Goal: Ask a question: Seek information or help from site administrators or community

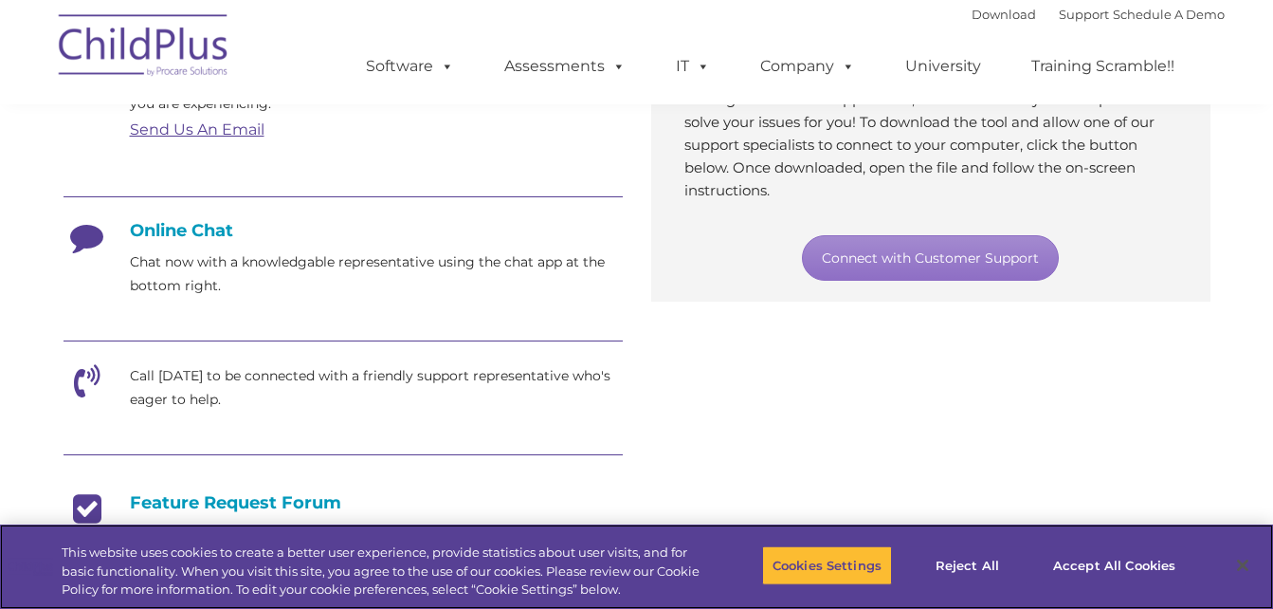
scroll to position [419, 0]
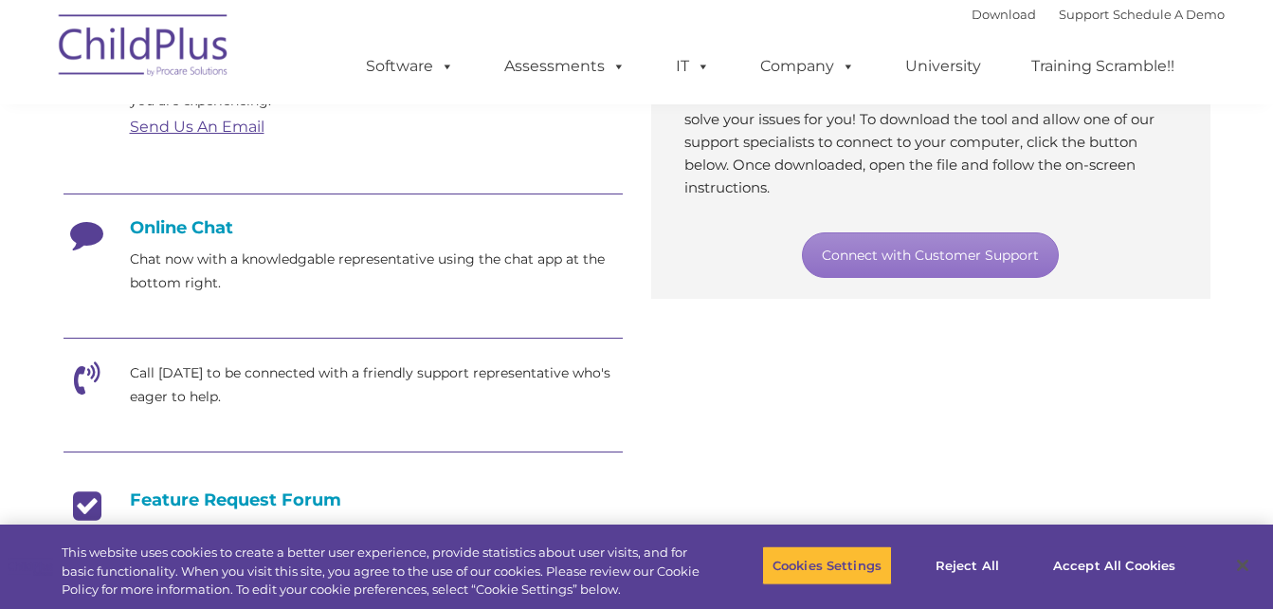
click at [187, 228] on h4 "Online Chat" at bounding box center [343, 227] width 559 height 21
click at [110, 233] on icon at bounding box center [87, 240] width 47 height 47
click at [152, 229] on h4 "Online Chat" at bounding box center [343, 227] width 559 height 21
click at [183, 226] on h4 "Online Chat" at bounding box center [343, 227] width 559 height 21
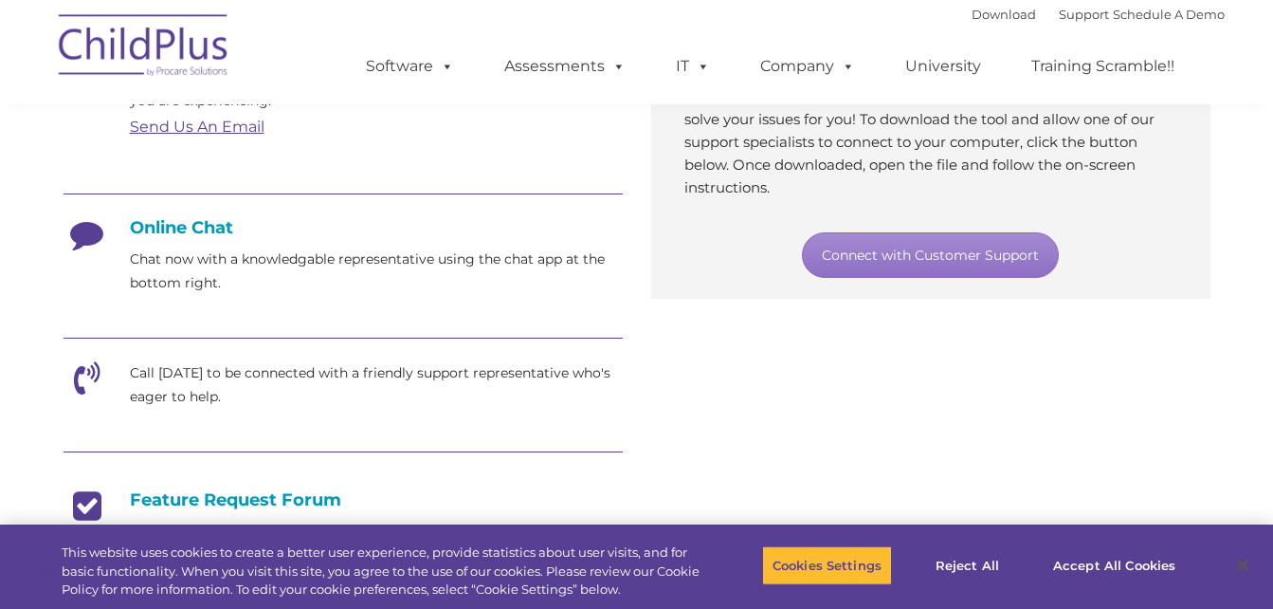
click at [627, 301] on div "Email Send an email directly to support with details about the concern or issue…" at bounding box center [343, 408] width 588 height 747
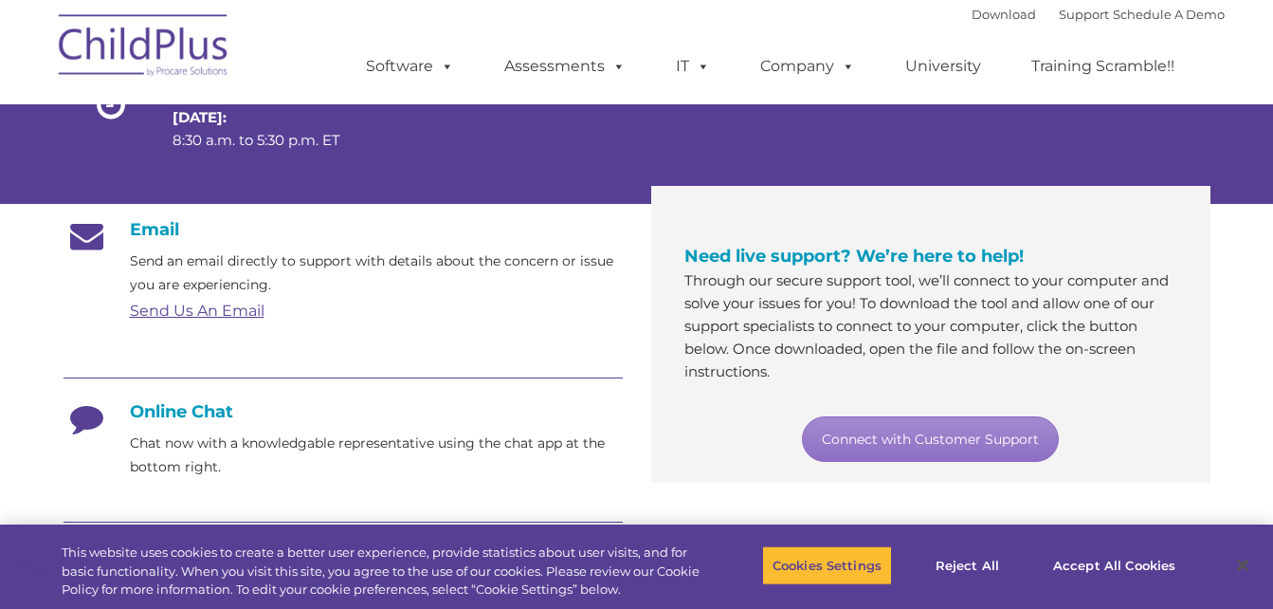
scroll to position [237, 0]
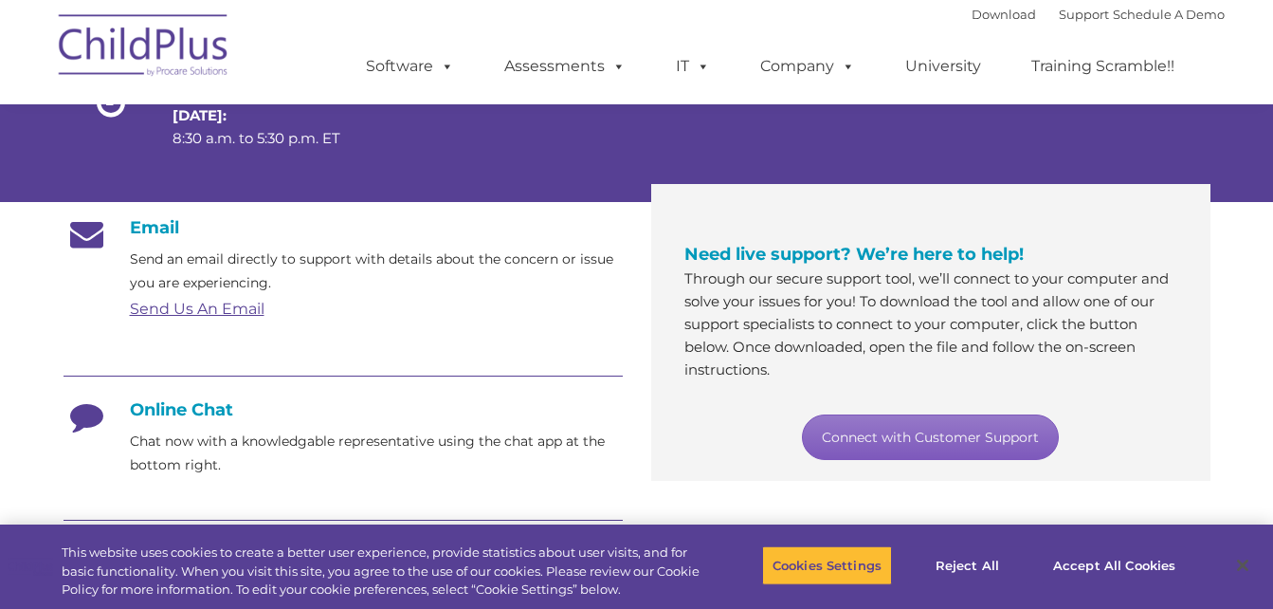
click at [918, 430] on link "Connect with Customer Support" at bounding box center [930, 437] width 257 height 46
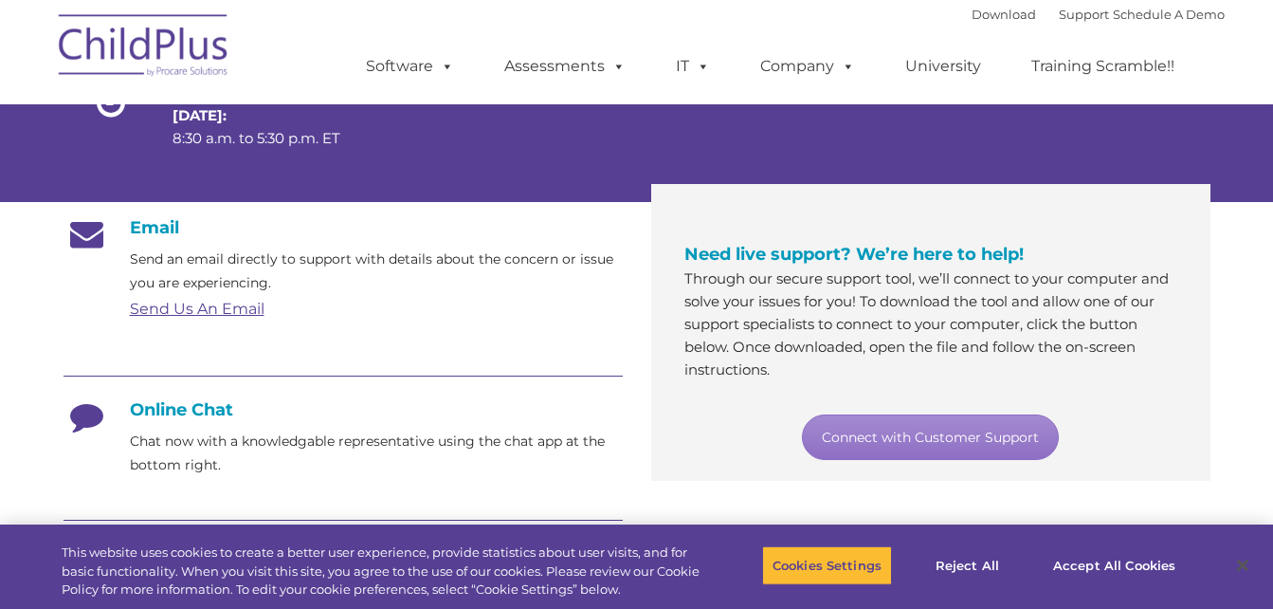
click at [667, 147] on div at bounding box center [731, 107] width 229 height 151
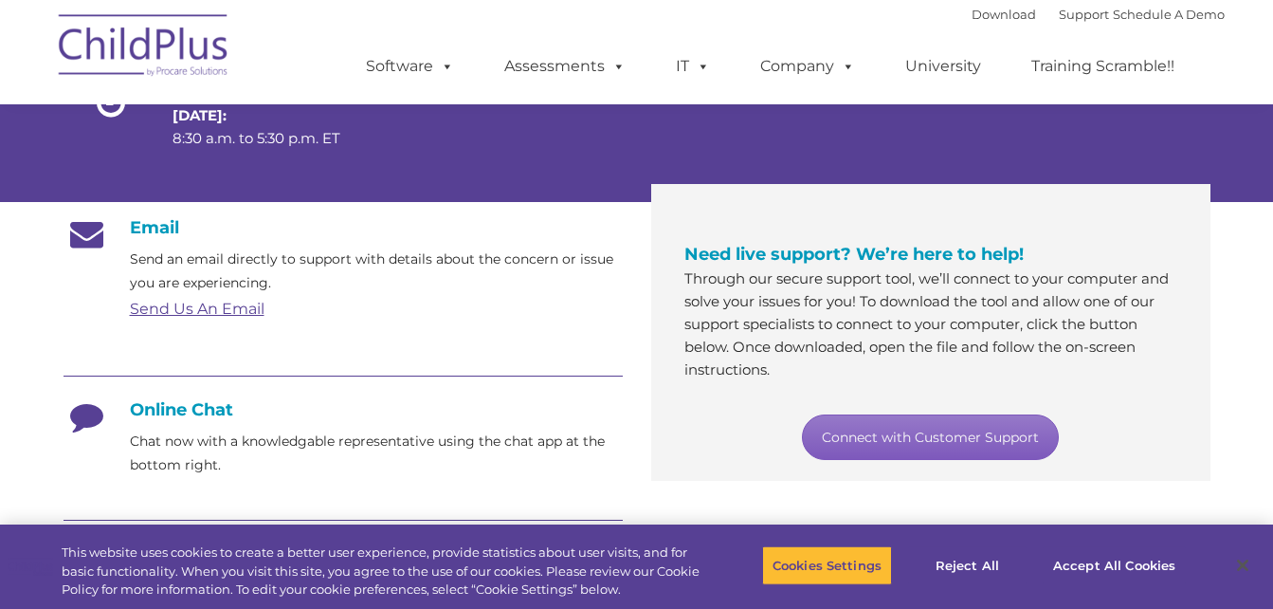
click at [928, 429] on link "Connect with Customer Support" at bounding box center [930, 437] width 257 height 46
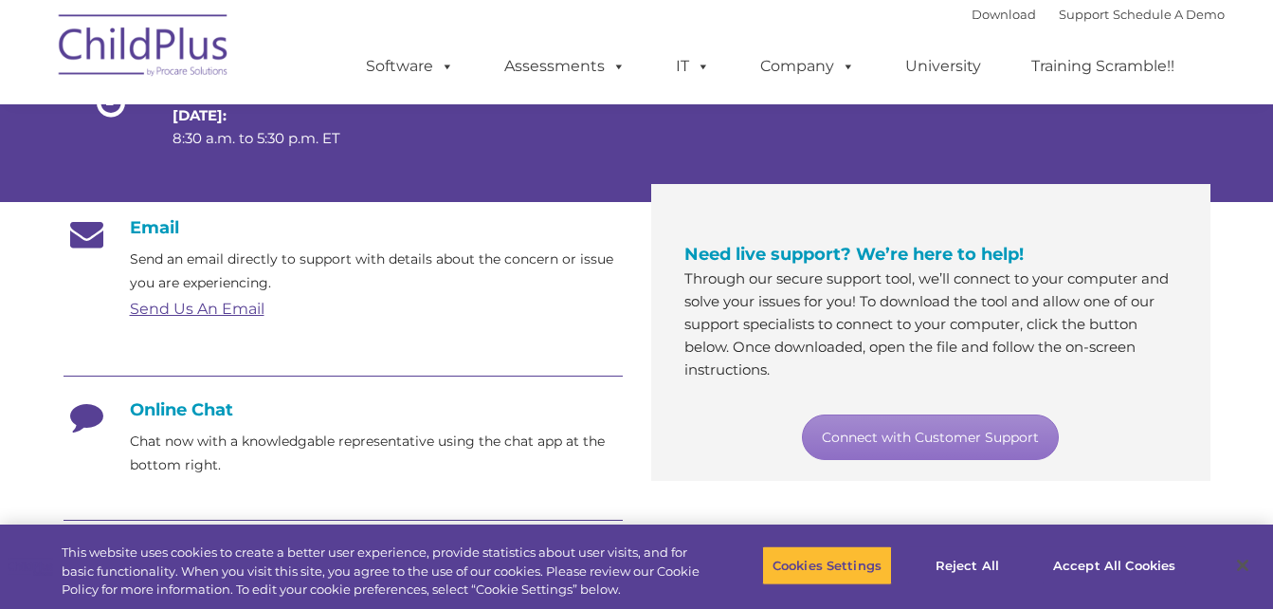
click at [1215, 254] on div "Need live support? We’re here to help! Through our secure support tool, we’ll c…" at bounding box center [931, 349] width 588 height 264
click at [964, 563] on button "Reject All" at bounding box center [967, 565] width 119 height 40
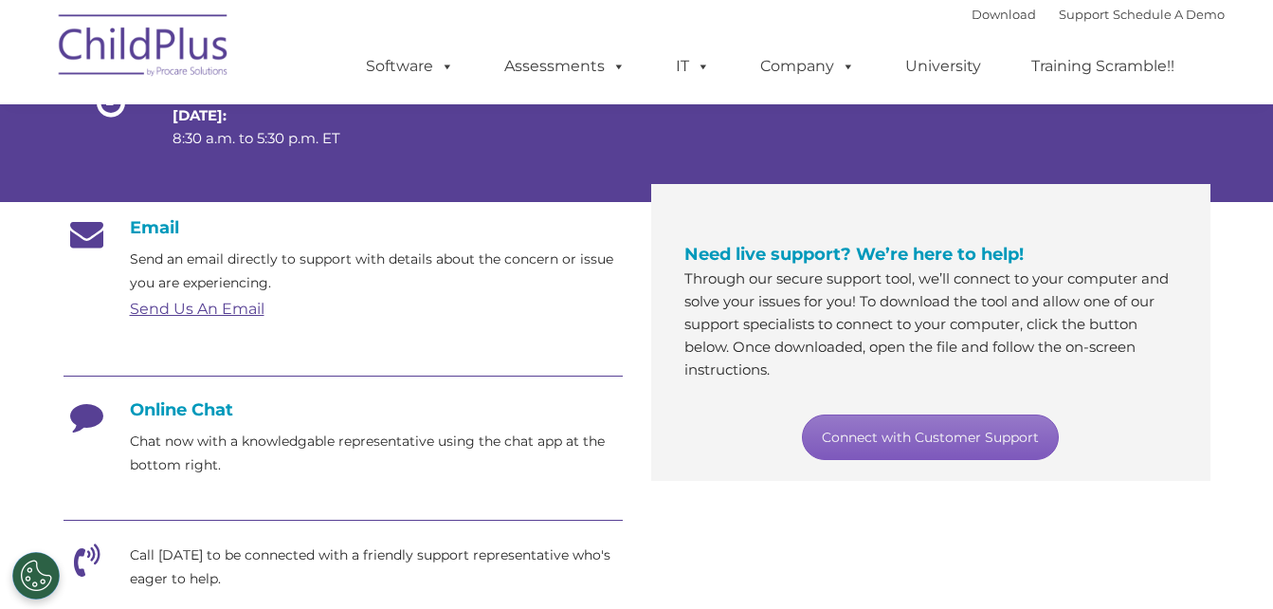
click at [954, 438] on link "Connect with Customer Support" at bounding box center [930, 437] width 257 height 46
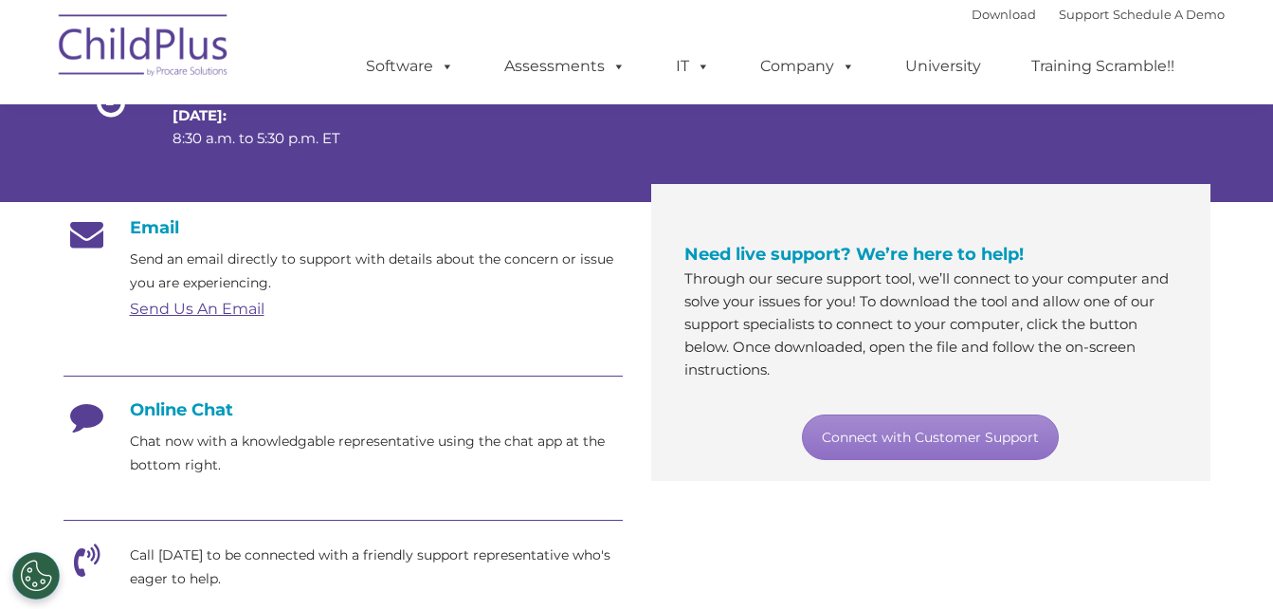
click at [205, 313] on link "Send Us An Email" at bounding box center [197, 309] width 135 height 18
click at [212, 310] on link "Send Us An Email" at bounding box center [197, 309] width 135 height 18
click at [70, 326] on div "Email Send an email directly to support with details about the concern or issue…" at bounding box center [343, 578] width 559 height 723
click at [192, 303] on link "Send Us An Email" at bounding box center [197, 309] width 135 height 18
click at [315, 64] on div "Download Support | Schedule A Demo  MENU MENU Software ChildPlus: The original…" at bounding box center [637, 52] width 1176 height 104
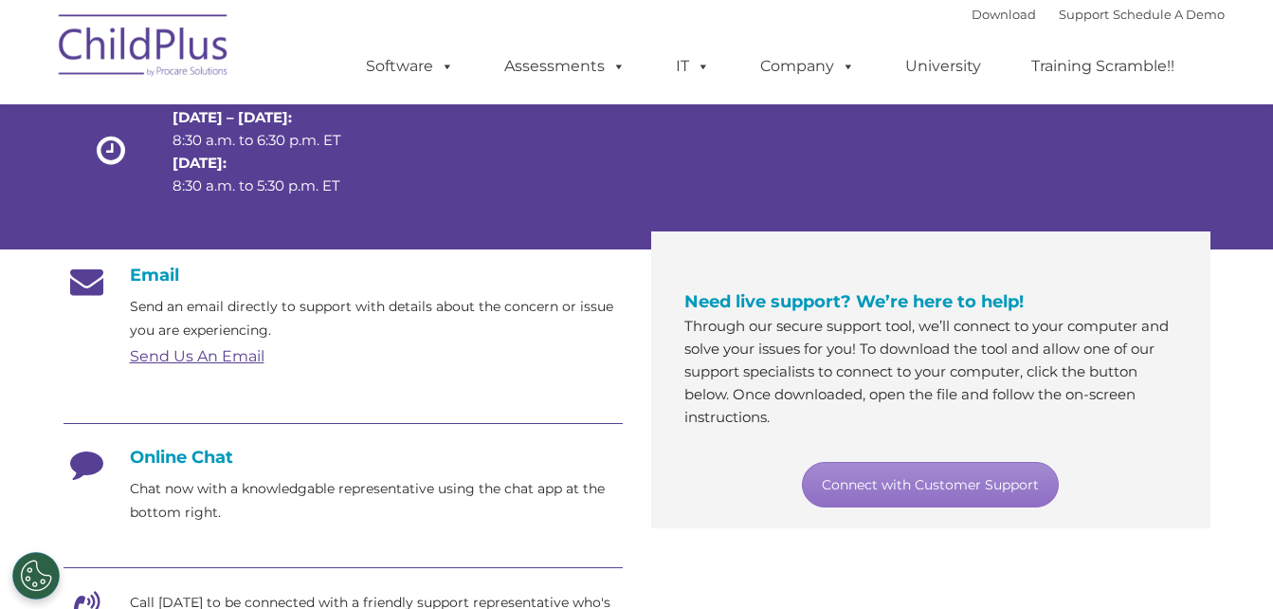
scroll to position [0, 0]
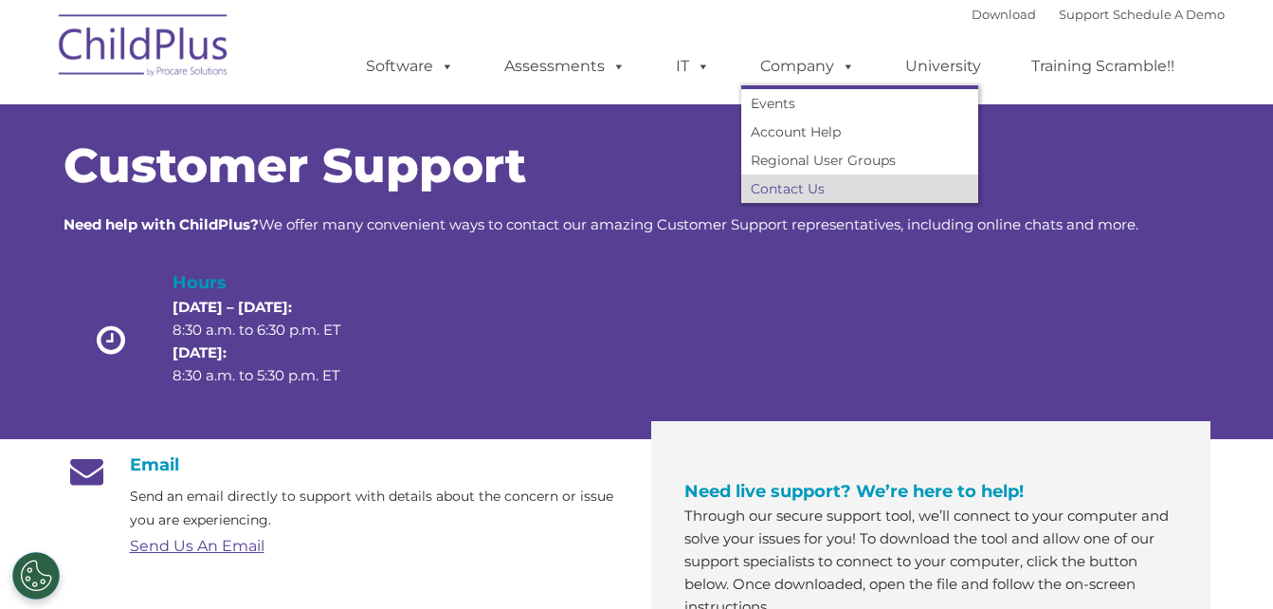
click at [804, 182] on link "Contact Us" at bounding box center [859, 188] width 237 height 28
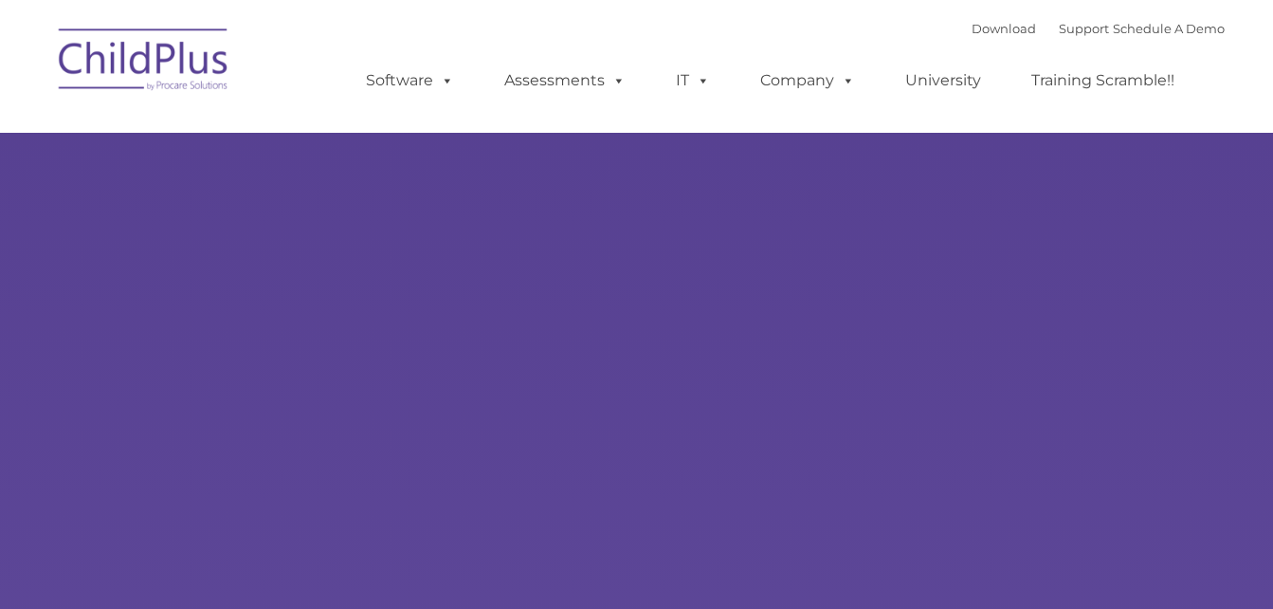
type input ""
select select "MEDIUM"
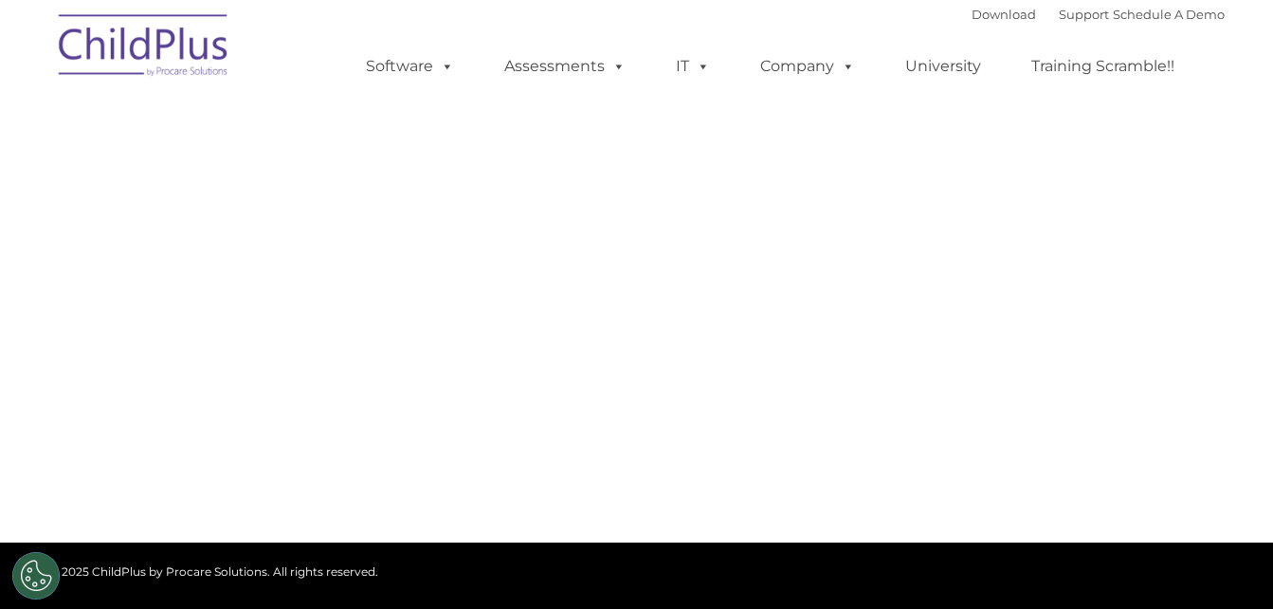
select select "MEDIUM"
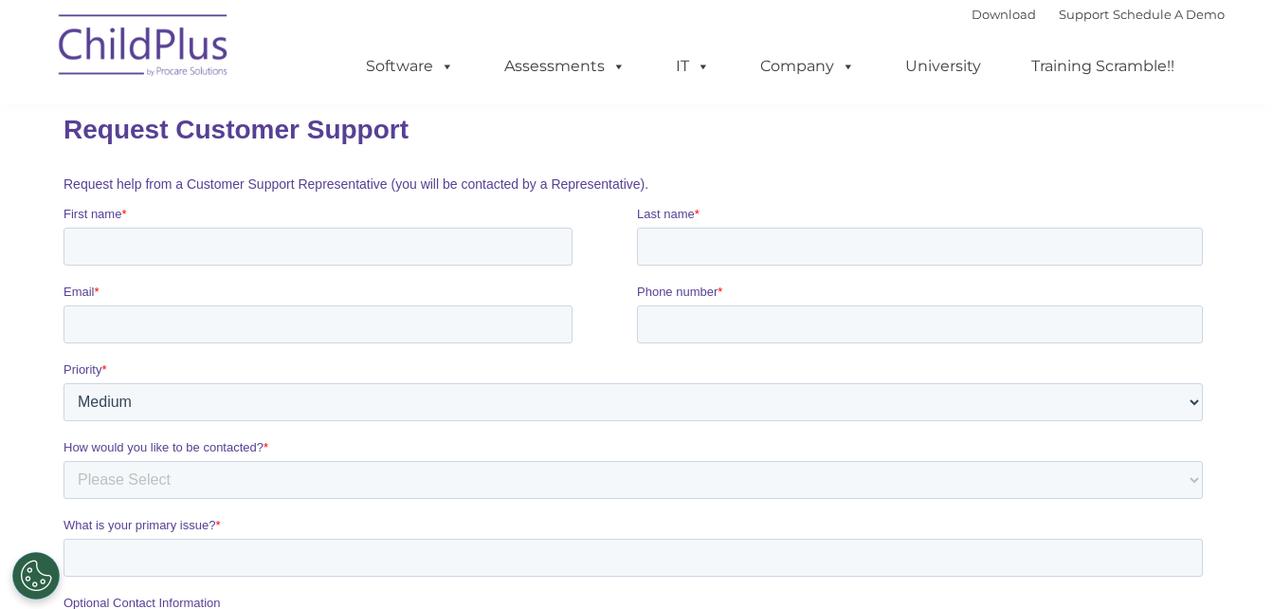
scroll to position [237, 0]
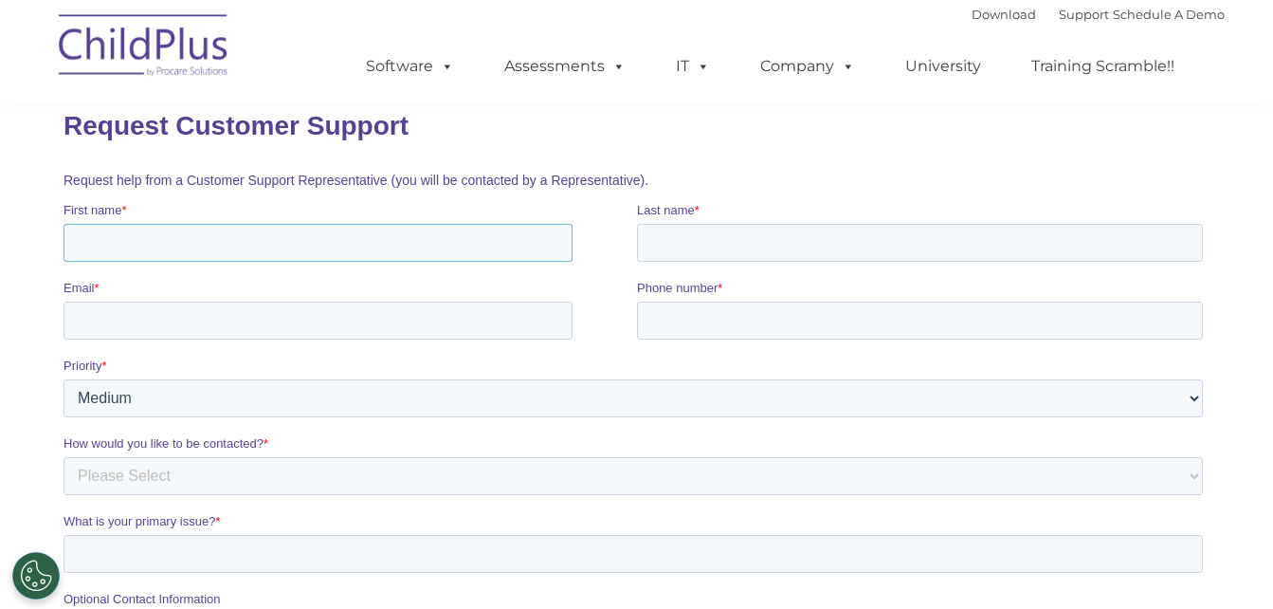
click at [275, 249] on input "First name *" at bounding box center [317, 243] width 509 height 38
type input "Mariah"
click at [734, 250] on input "Last name *" at bounding box center [919, 243] width 566 height 38
type input "f"
type input "Free"
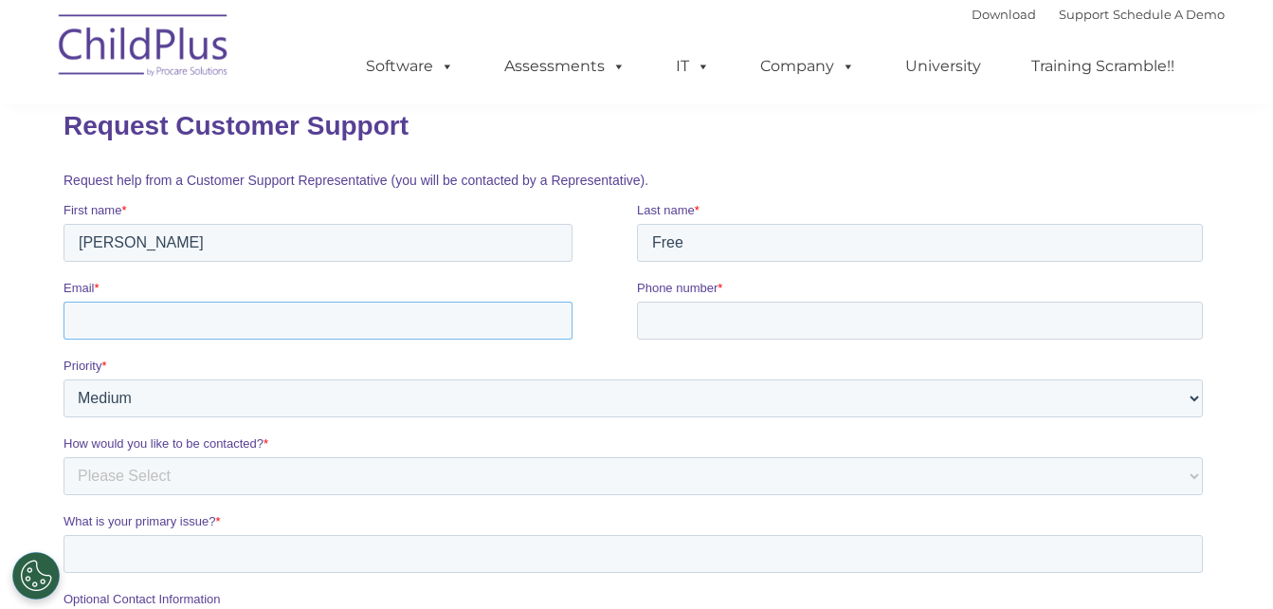
click at [421, 334] on input "Email *" at bounding box center [317, 321] width 509 height 38
type input "kimf12379@gmail.com"
click at [806, 321] on input "Phone number *" at bounding box center [919, 321] width 566 height 38
type input "2052077451"
click at [1190, 398] on select "Please Select Low Medium High" at bounding box center [633, 398] width 1140 height 38
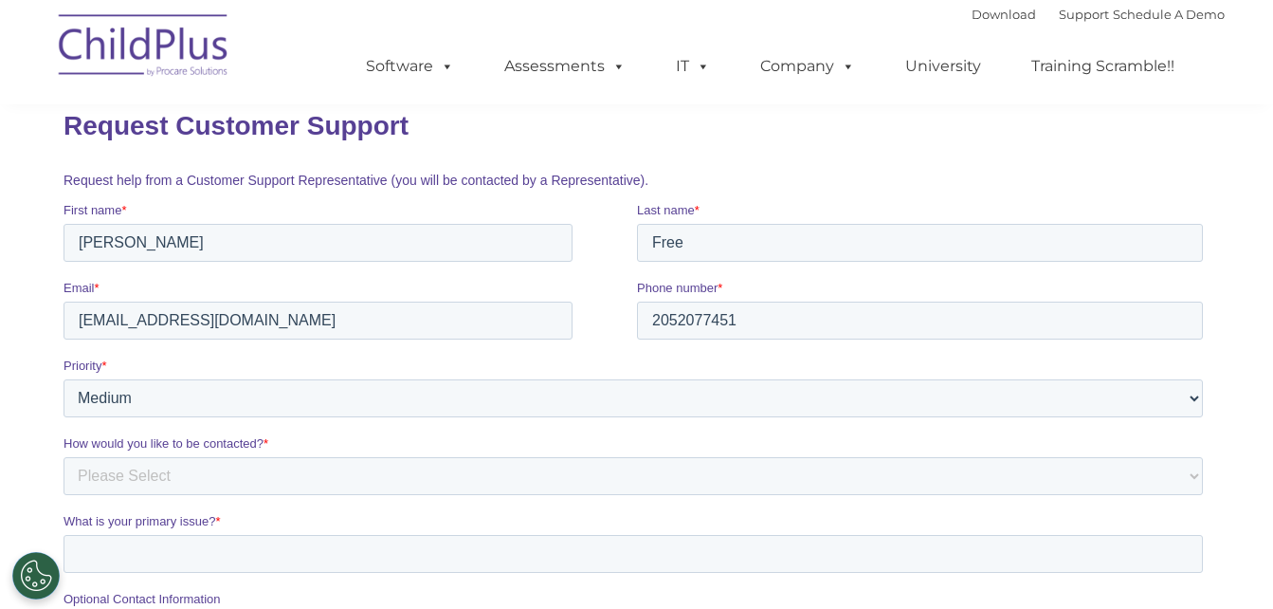
click at [1253, 321] on section "CONTACT US Whether you want a personalized demo of the software, looking for an…" at bounding box center [636, 393] width 1273 height 1261
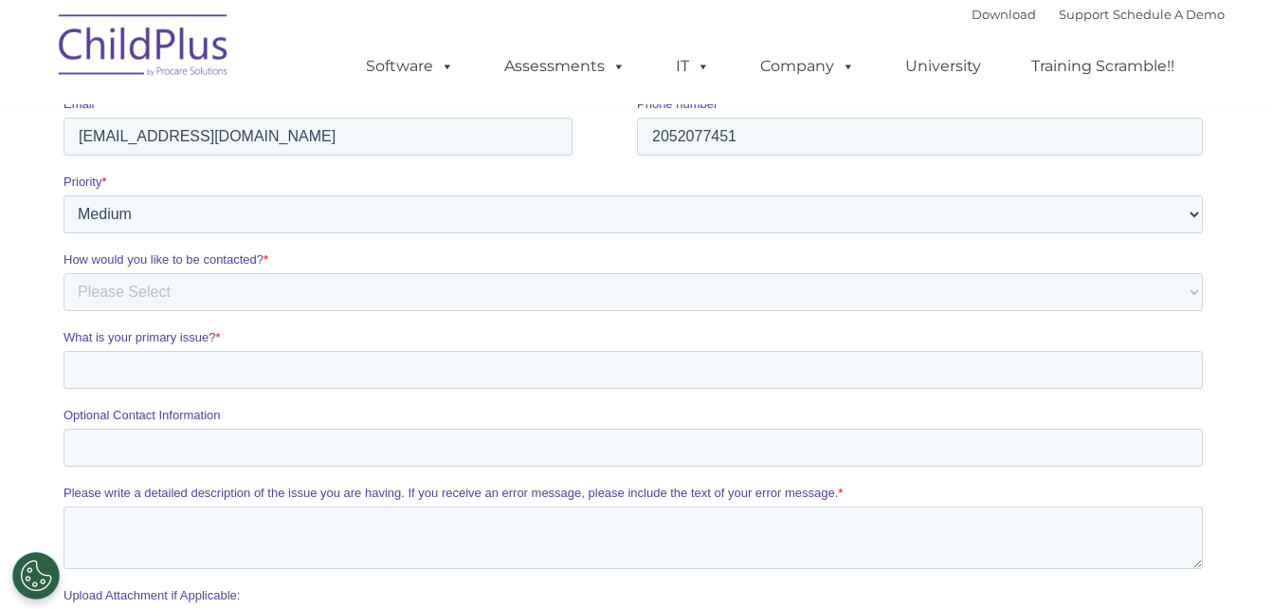
scroll to position [427, 0]
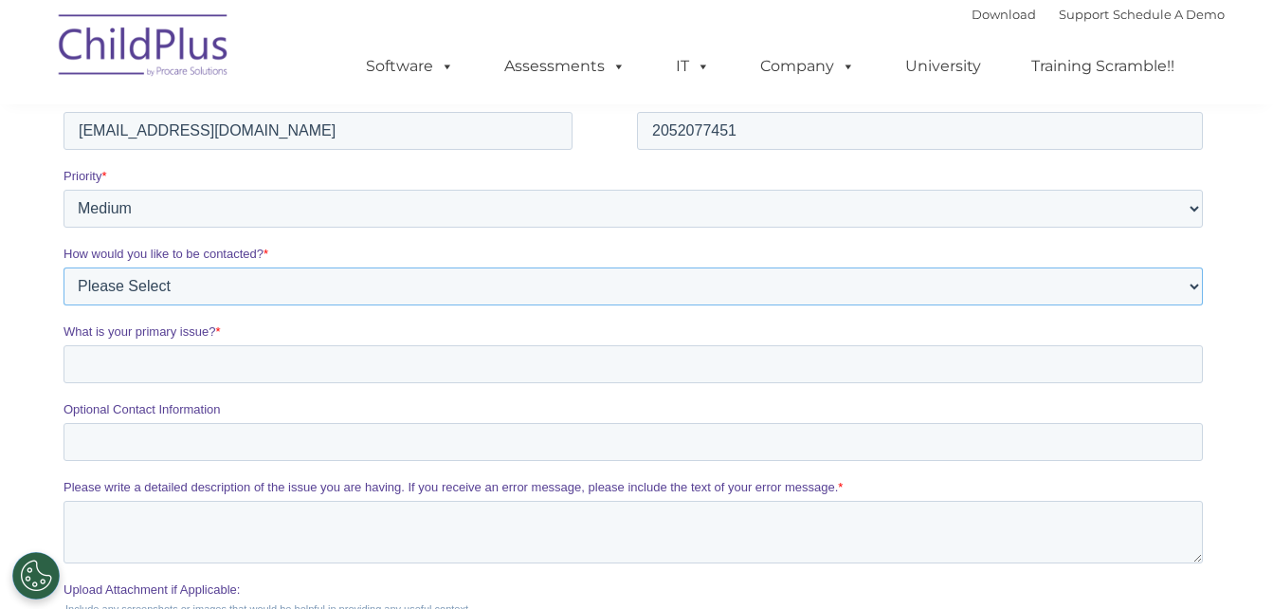
click at [504, 291] on select "Please Select Phone Email" at bounding box center [633, 286] width 1140 height 38
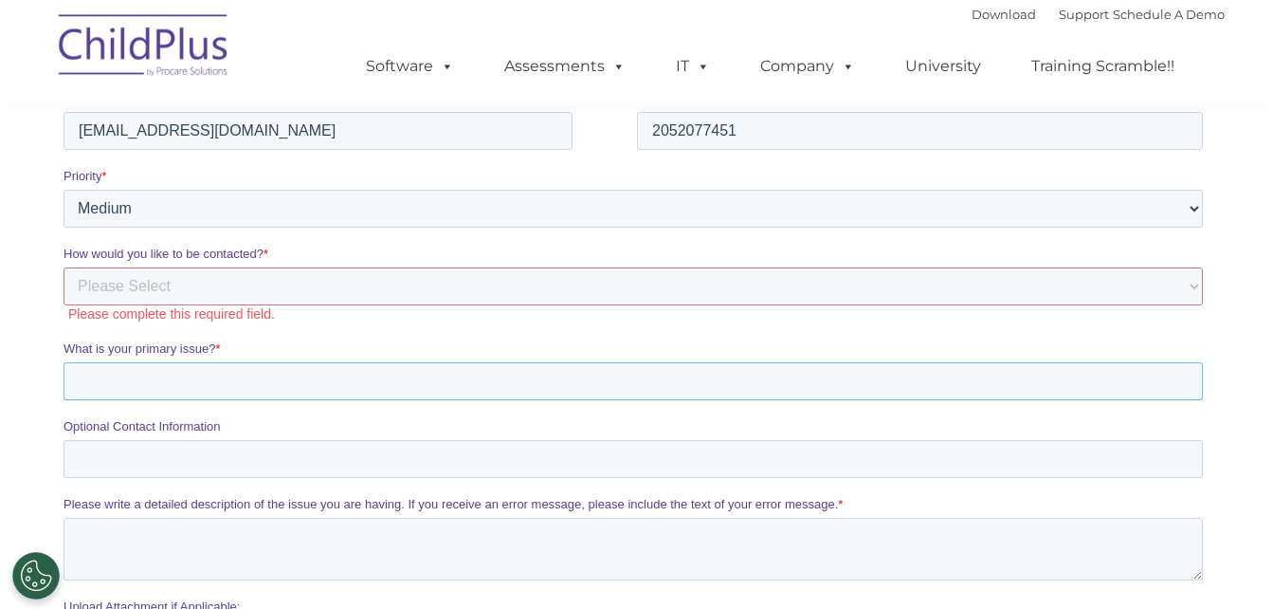
click at [419, 393] on fieldset "What is your primary issue? *" at bounding box center [636, 378] width 1147 height 78
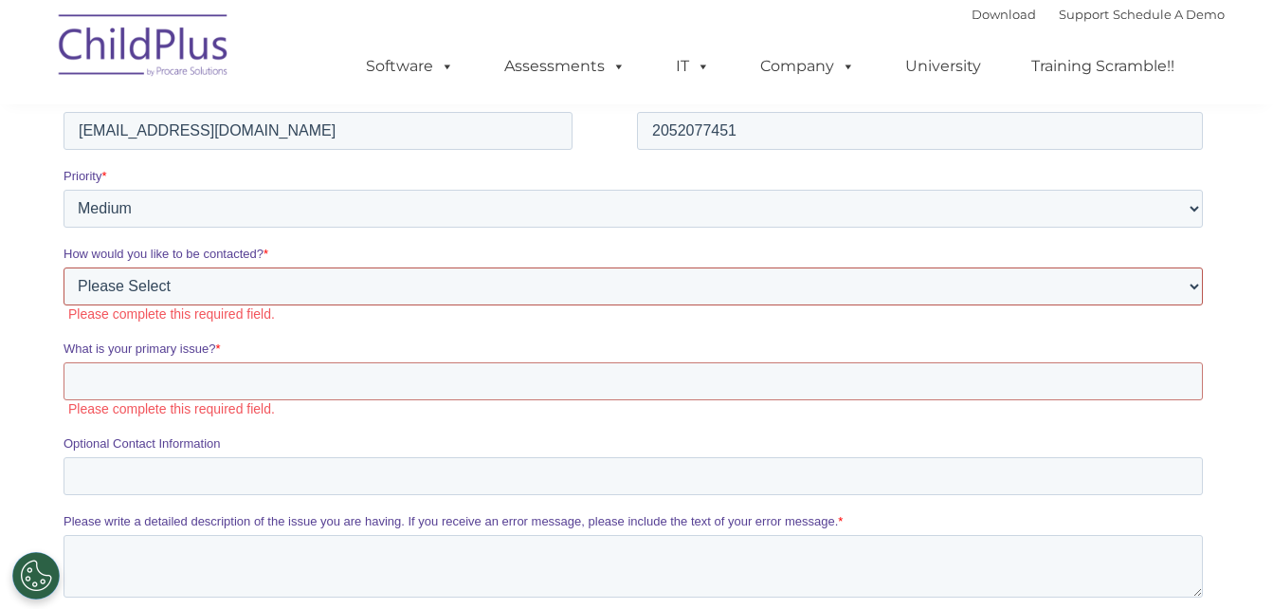
click at [253, 287] on select "Please Select Phone Email" at bounding box center [633, 286] width 1140 height 38
select select "Email"
click at [63, 305] on select "Please Select Phone Email" at bounding box center [633, 286] width 1140 height 38
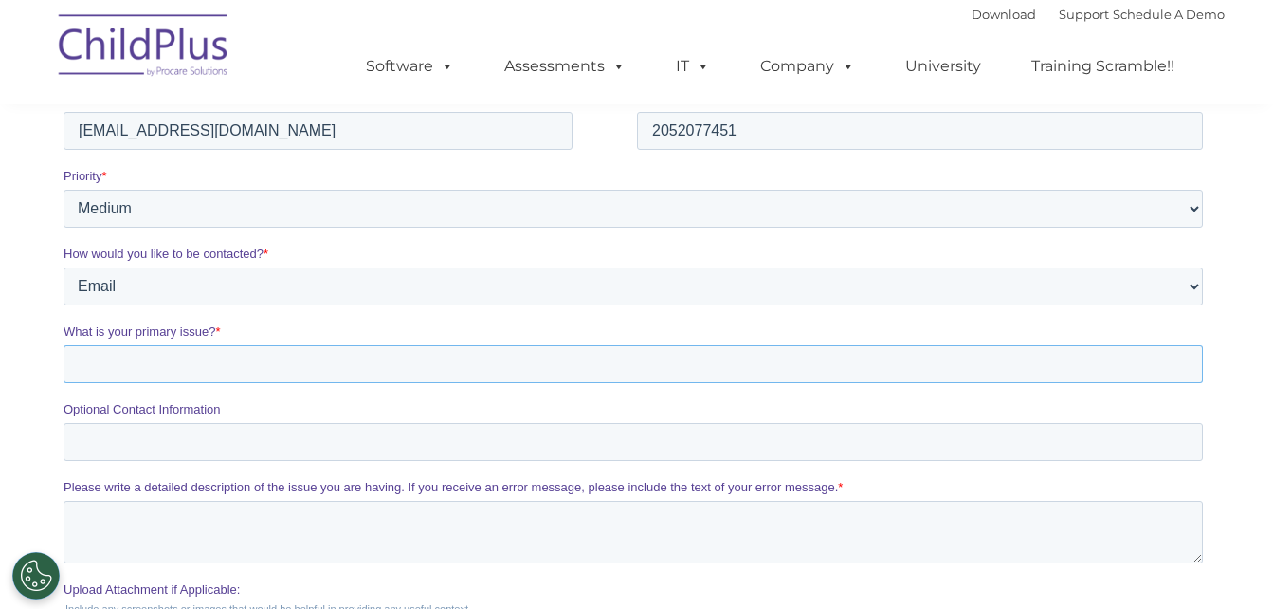
click at [202, 368] on input "What is your primary issue? *" at bounding box center [633, 364] width 1140 height 38
type input "I was trying to register and I was asked for an agency ID to move forward."
click at [198, 443] on input "Optional Contact Information" at bounding box center [633, 442] width 1140 height 38
click at [642, 516] on textarea "Please write a detailed description of the issue you are having. If you receive…" at bounding box center [633, 532] width 1140 height 63
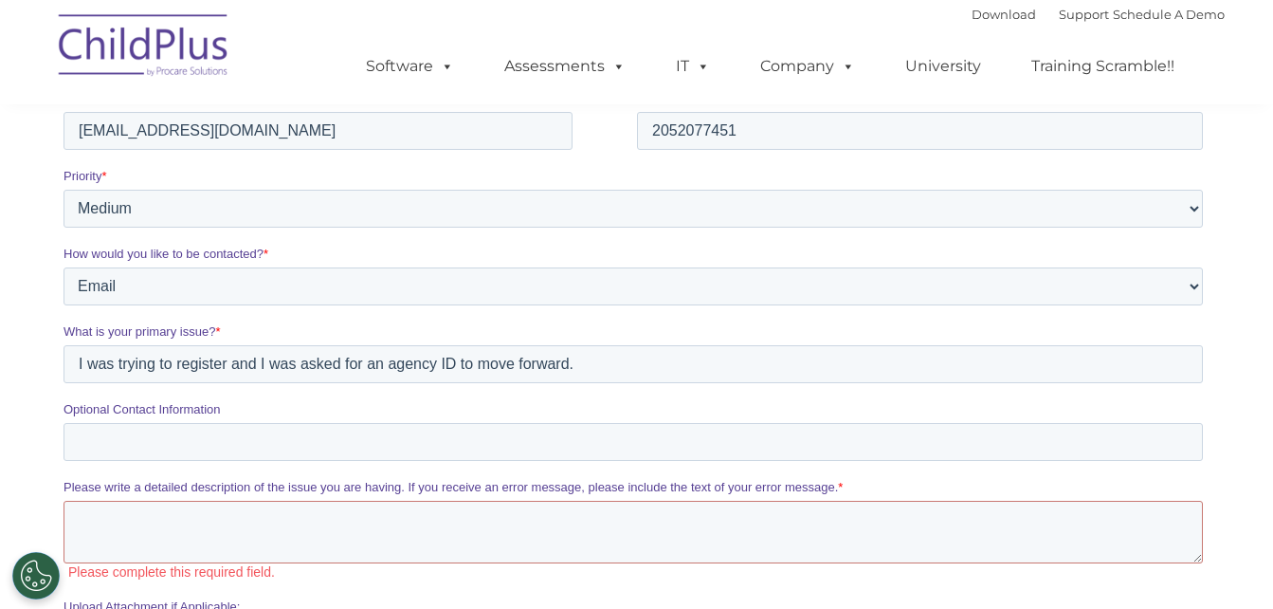
click at [1247, 490] on section "CONTACT US Whether you want a personalized demo of the software, looking for an…" at bounding box center [636, 209] width 1273 height 1273
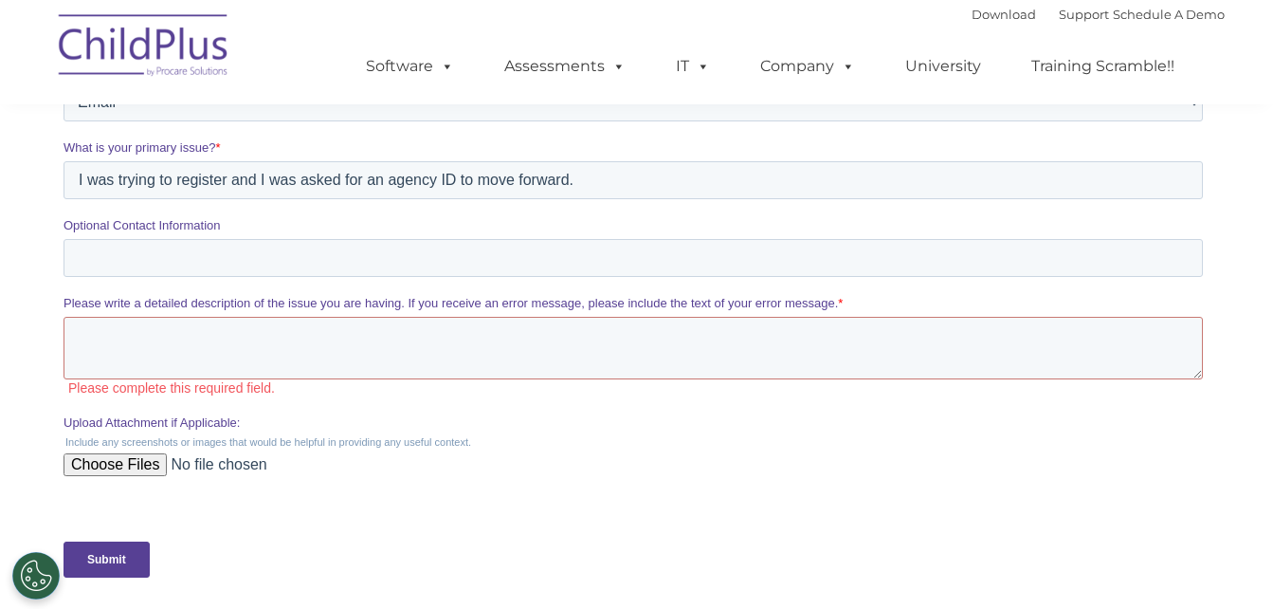
scroll to position [616, 0]
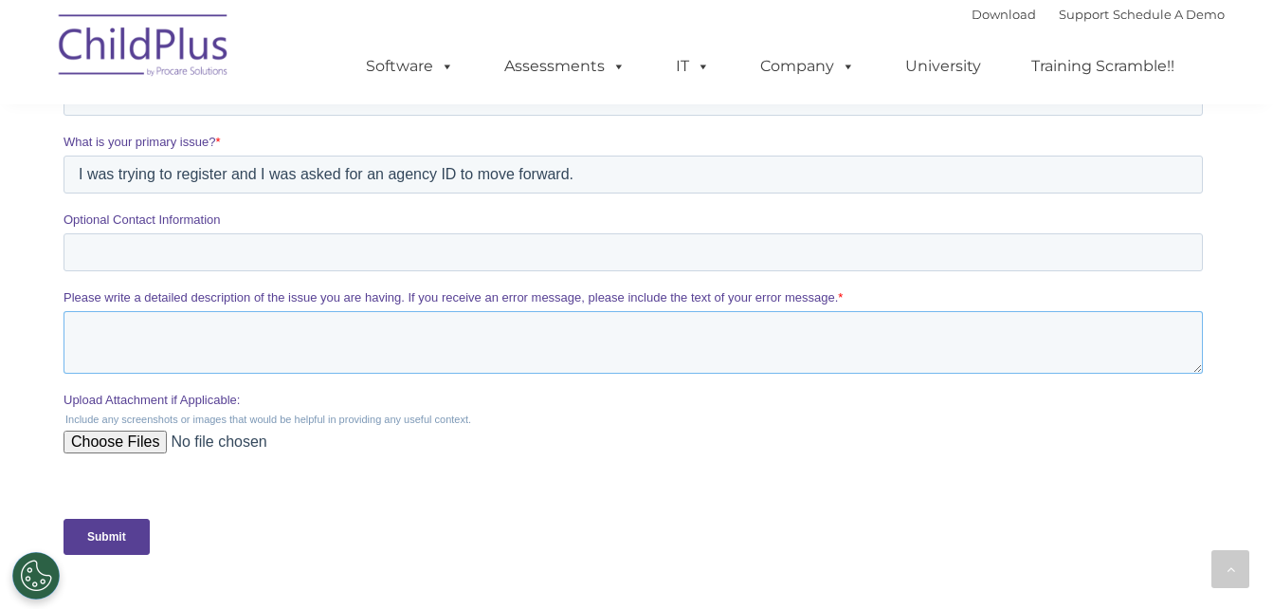
click at [329, 357] on textarea "Please write a detailed description of the issue you are having. If you receive…" at bounding box center [633, 342] width 1140 height 63
click at [98, 410] on label "Upload Attachment if Applicable:" at bounding box center [636, 400] width 1147 height 19
click at [98, 430] on input "Upload Attachment if Applicable:" at bounding box center [633, 449] width 1140 height 38
click at [63, 430] on input "Upload Attachment if Applicable:" at bounding box center [633, 449] width 1140 height 38
click at [162, 355] on textarea "I'm" at bounding box center [633, 342] width 1140 height 63
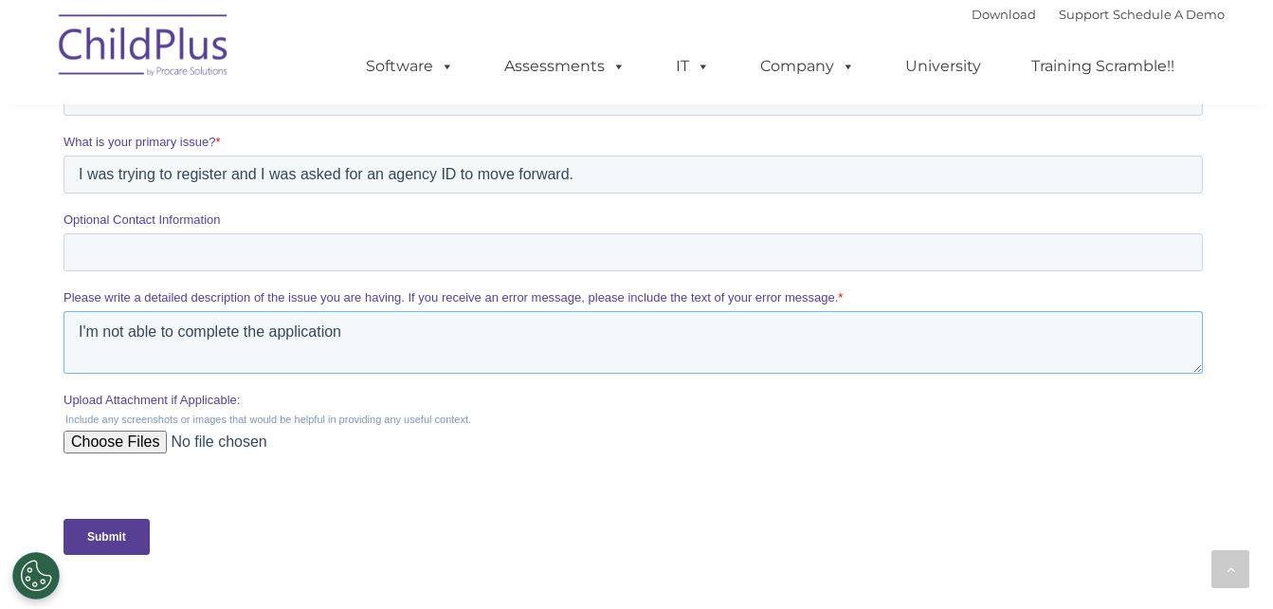
click at [352, 346] on textarea "I'm not able to complete the application" at bounding box center [633, 342] width 1140 height 63
type textarea "I'm not able to complete the application. I need the agency ID"
click at [120, 534] on input "Submit" at bounding box center [106, 537] width 86 height 36
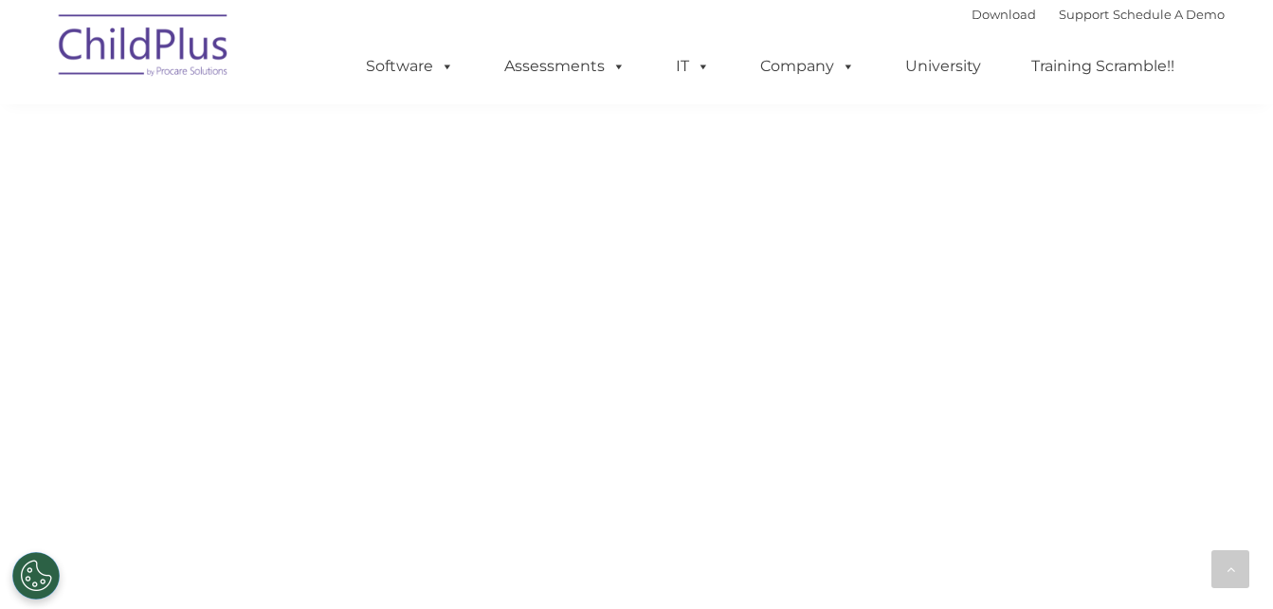
click at [120, 534] on body "We have received your support request and will contact you as soon as possible.…" at bounding box center [636, 161] width 1147 height 895
click at [261, 406] on body "We have received your support request and will contact you as soon as possible.…" at bounding box center [636, 388] width 1147 height 895
click at [328, 351] on body "We have received your support request and will contact you as soon as possible.…" at bounding box center [636, 388] width 1147 height 895
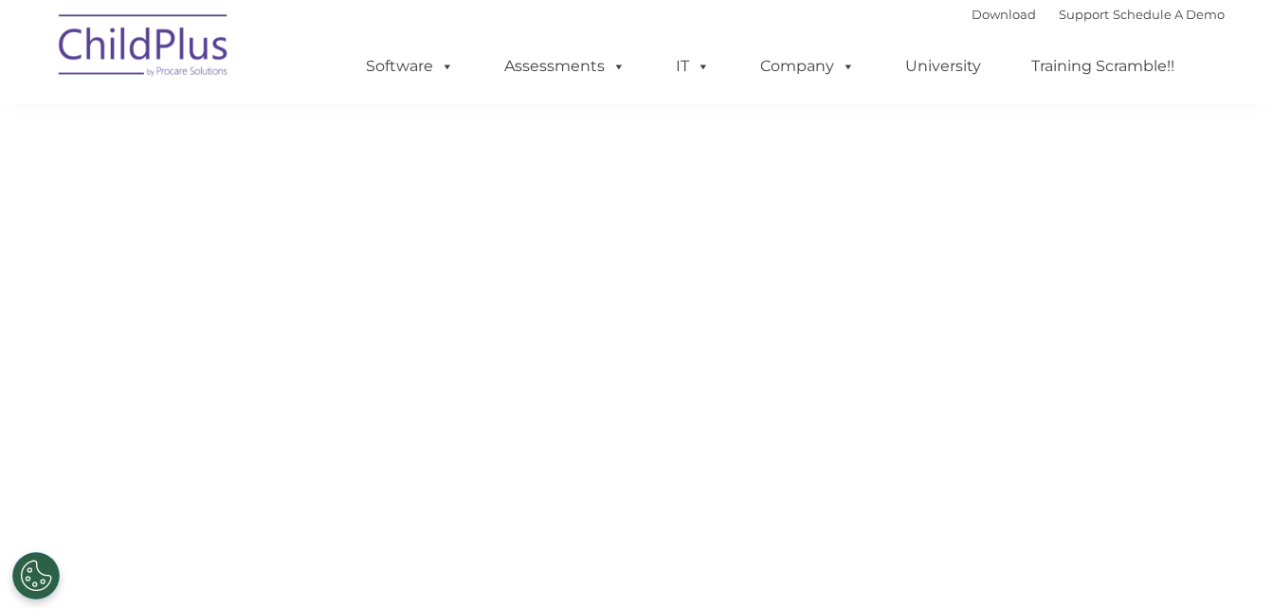
click at [333, 348] on body "We have received your support request and will contact you as soon as possible.…" at bounding box center [636, 388] width 1147 height 895
click at [355, 348] on body "We have received your support request and will contact you as soon as possible.…" at bounding box center [636, 388] width 1147 height 895
click at [338, 256] on body "We have received your support request and will contact you as soon as possible.…" at bounding box center [636, 388] width 1147 height 895
click at [386, 224] on body "We have received your support request and will contact you as soon as possible.…" at bounding box center [636, 388] width 1147 height 895
click at [410, 257] on body "We have received your support request and will contact you as soon as possible.…" at bounding box center [636, 388] width 1147 height 895
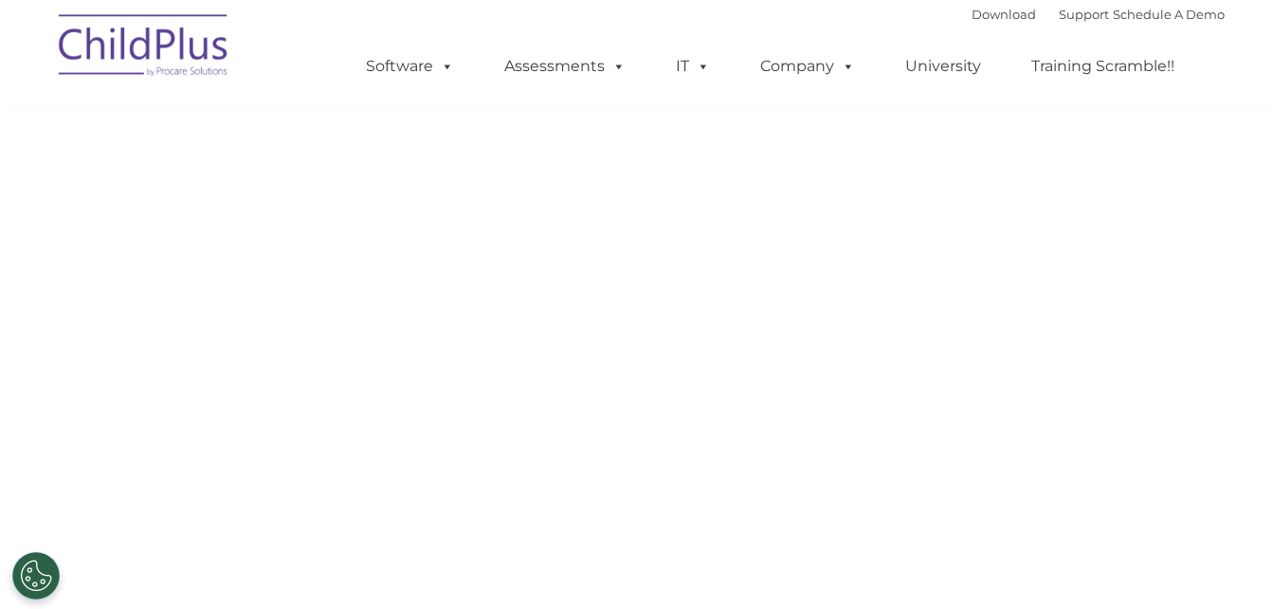
click at [427, 262] on body "We have received your support request and will contact you as soon as possible.…" at bounding box center [636, 388] width 1147 height 895
click at [583, 155] on body "We have received your support request and will contact you as soon as possible.…" at bounding box center [636, 388] width 1147 height 895
